Goal: Information Seeking & Learning: Learn about a topic

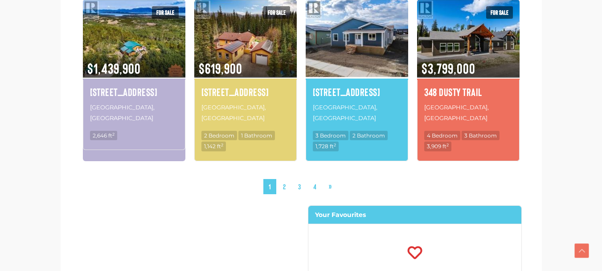
scroll to position [981, 0]
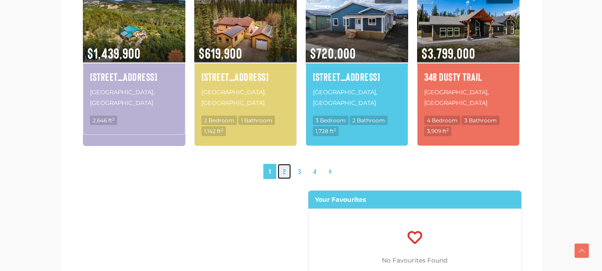
click at [284, 164] on link "2" at bounding box center [284, 172] width 13 height 16
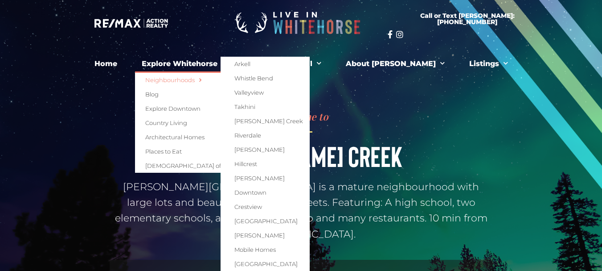
click at [210, 77] on link "Neighbourhoods" at bounding box center [213, 80] width 157 height 14
click at [266, 120] on link "[PERSON_NAME] Creek" at bounding box center [265, 121] width 89 height 14
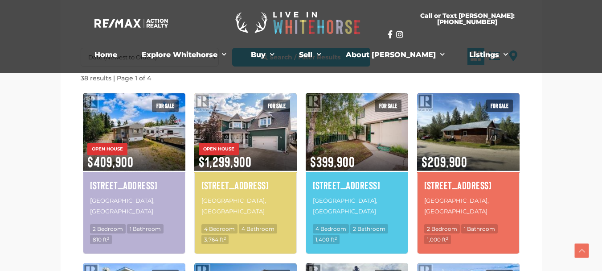
scroll to position [341, 0]
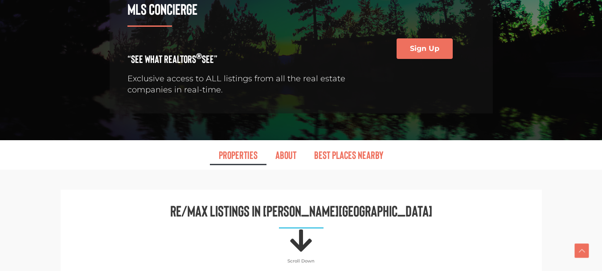
scroll to position [312, 0]
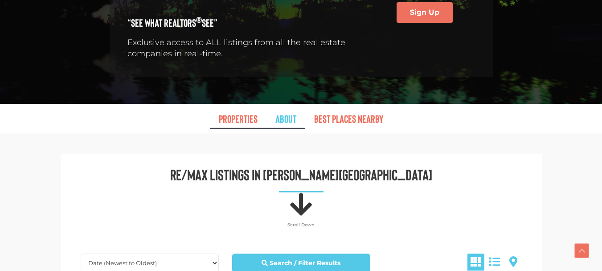
click at [281, 108] on link "About" at bounding box center [286, 118] width 39 height 21
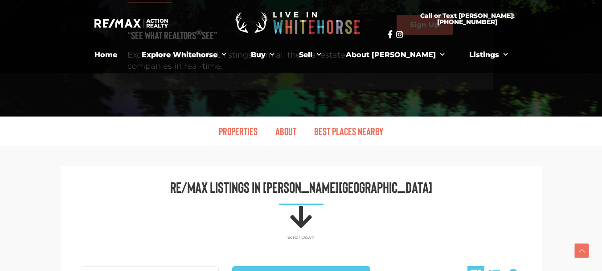
scroll to position [272, 0]
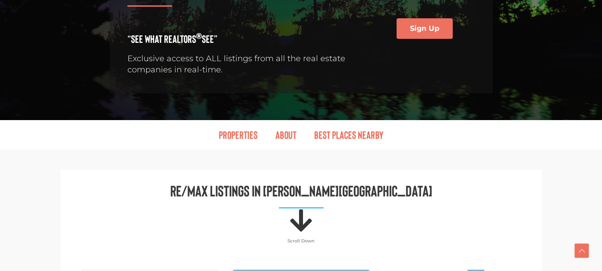
scroll to position [312, 0]
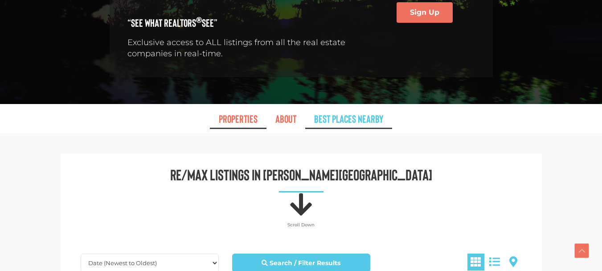
click at [373, 108] on link "Best Places Nearby" at bounding box center [348, 118] width 87 height 21
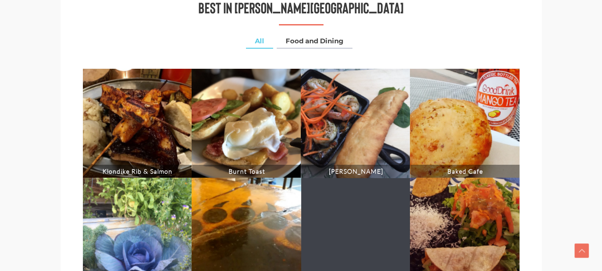
scroll to position [1948, 0]
